Goal: Task Accomplishment & Management: Manage account settings

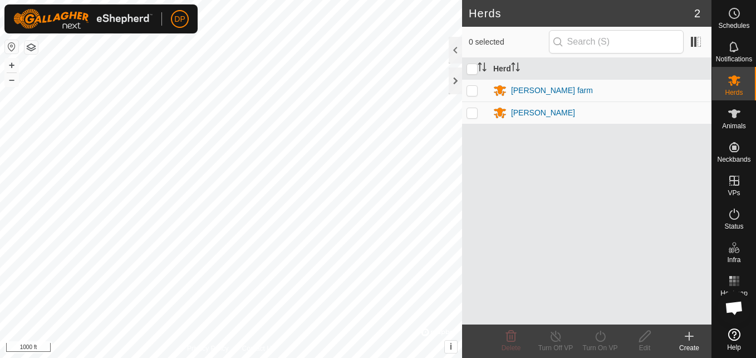
scroll to position [1491, 0]
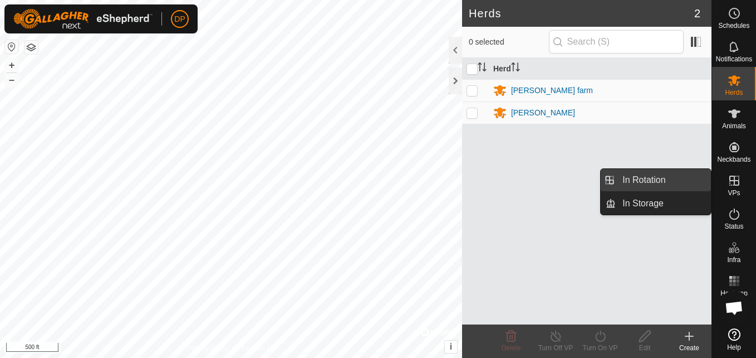
drag, startPoint x: 705, startPoint y: 180, endPoint x: 686, endPoint y: 180, distance: 18.9
click at [686, 180] on link "In Rotation" at bounding box center [663, 180] width 95 height 22
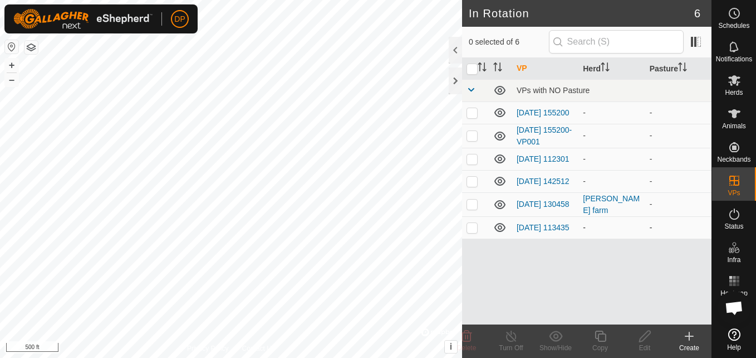
click at [502, 232] on icon at bounding box center [500, 227] width 11 height 9
click at [499, 187] on icon at bounding box center [500, 180] width 13 height 13
click at [498, 162] on icon at bounding box center [500, 158] width 13 height 13
click at [500, 138] on icon at bounding box center [500, 135] width 13 height 13
click at [499, 111] on icon at bounding box center [500, 112] width 13 height 13
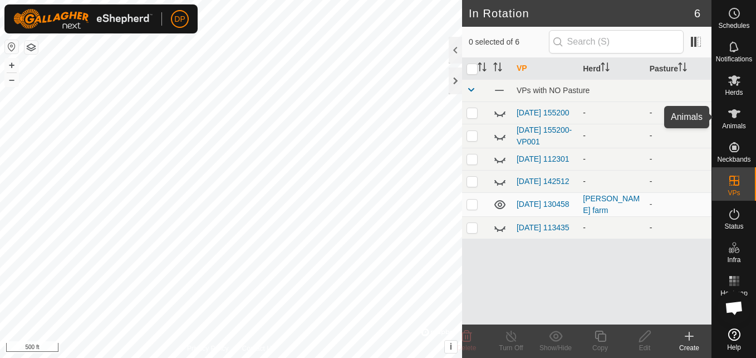
click at [730, 111] on icon at bounding box center [735, 113] width 12 height 9
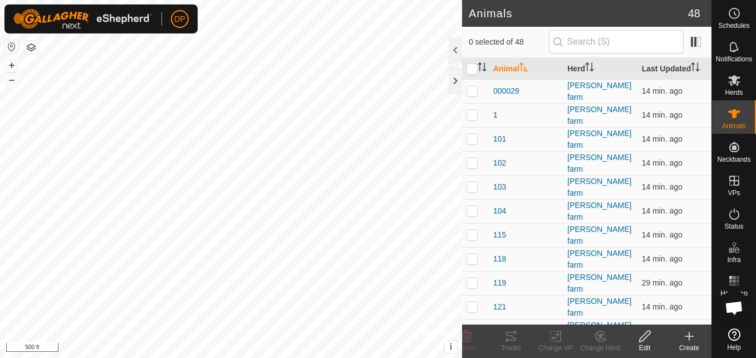
scroll to position [1491, 0]
click at [472, 278] on p-checkbox at bounding box center [472, 282] width 11 height 9
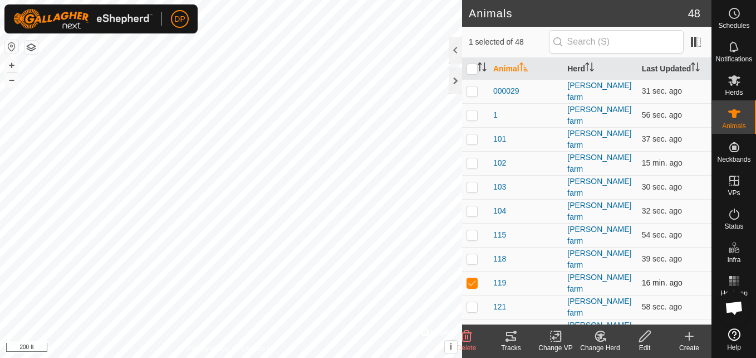
checkbox input "false"
click at [456, 83] on div at bounding box center [455, 80] width 13 height 27
